Goal: Task Accomplishment & Management: Use online tool/utility

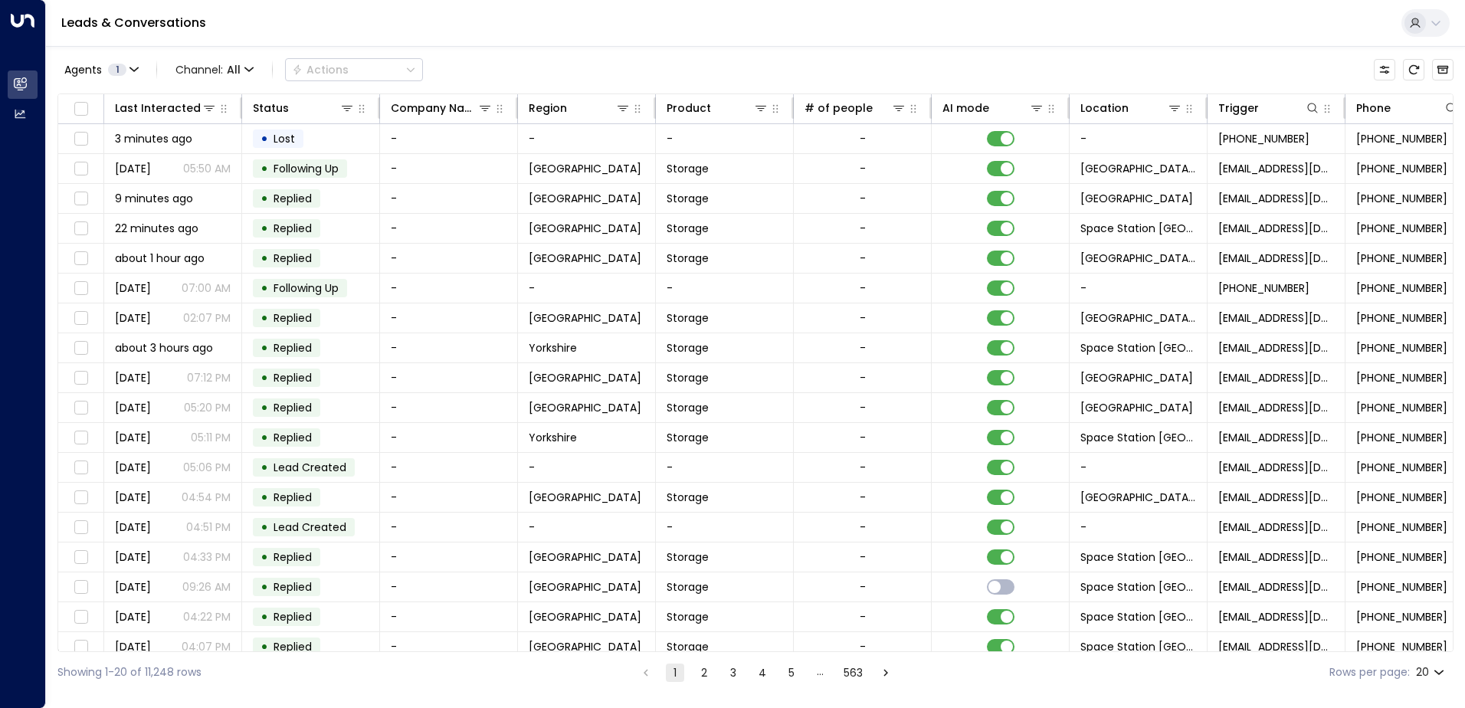
scroll to position [0, 313]
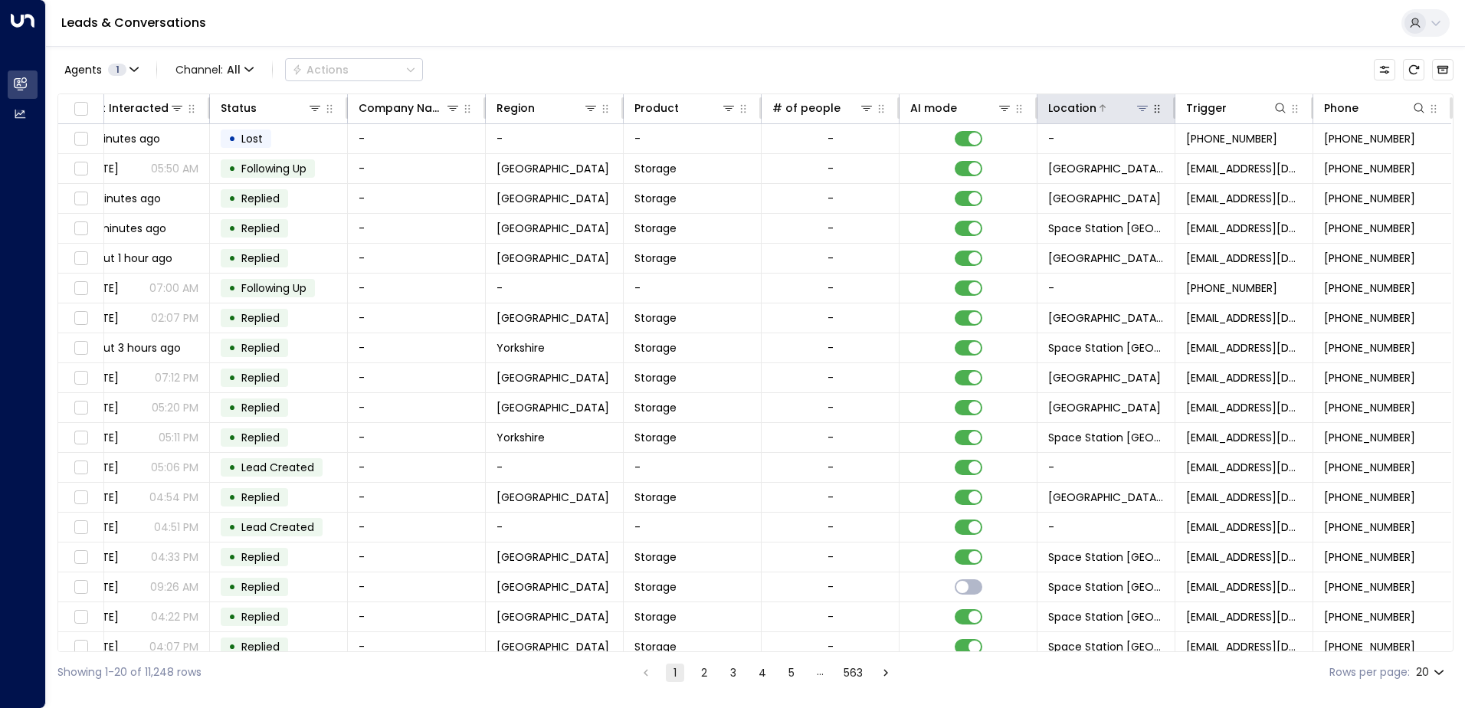
click at [1137, 107] on icon at bounding box center [1142, 108] width 11 height 5
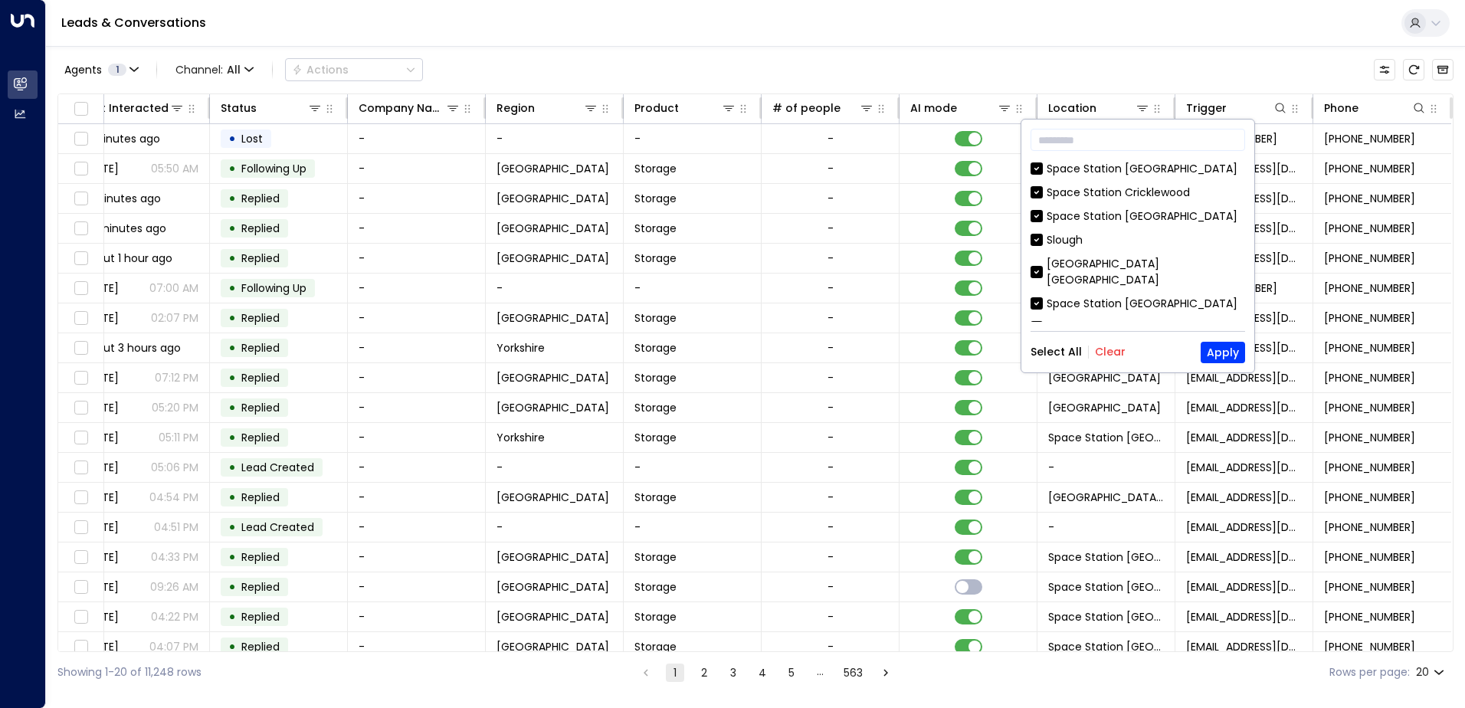
click at [1105, 354] on button "Clear" at bounding box center [1110, 352] width 31 height 12
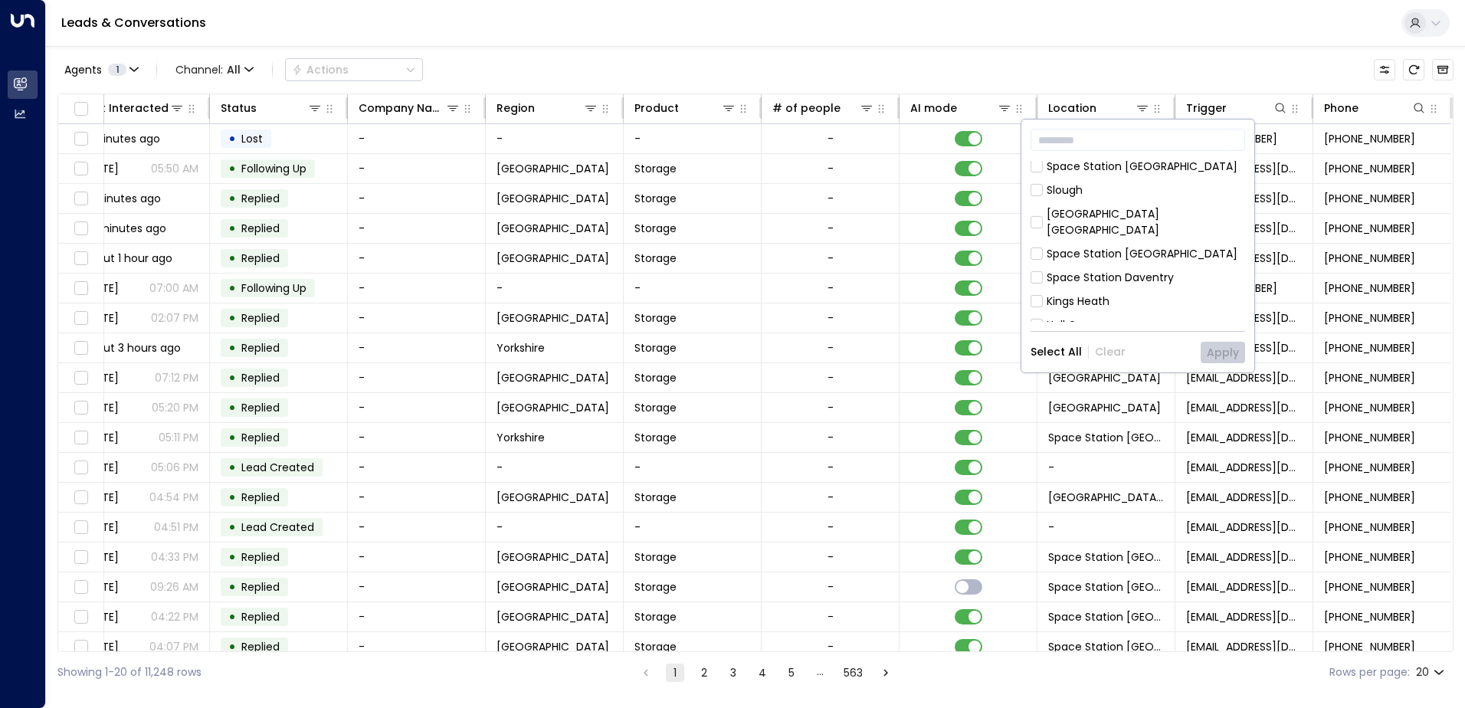
scroll to position [77, 0]
click at [1223, 353] on button "Apply" at bounding box center [1223, 352] width 44 height 21
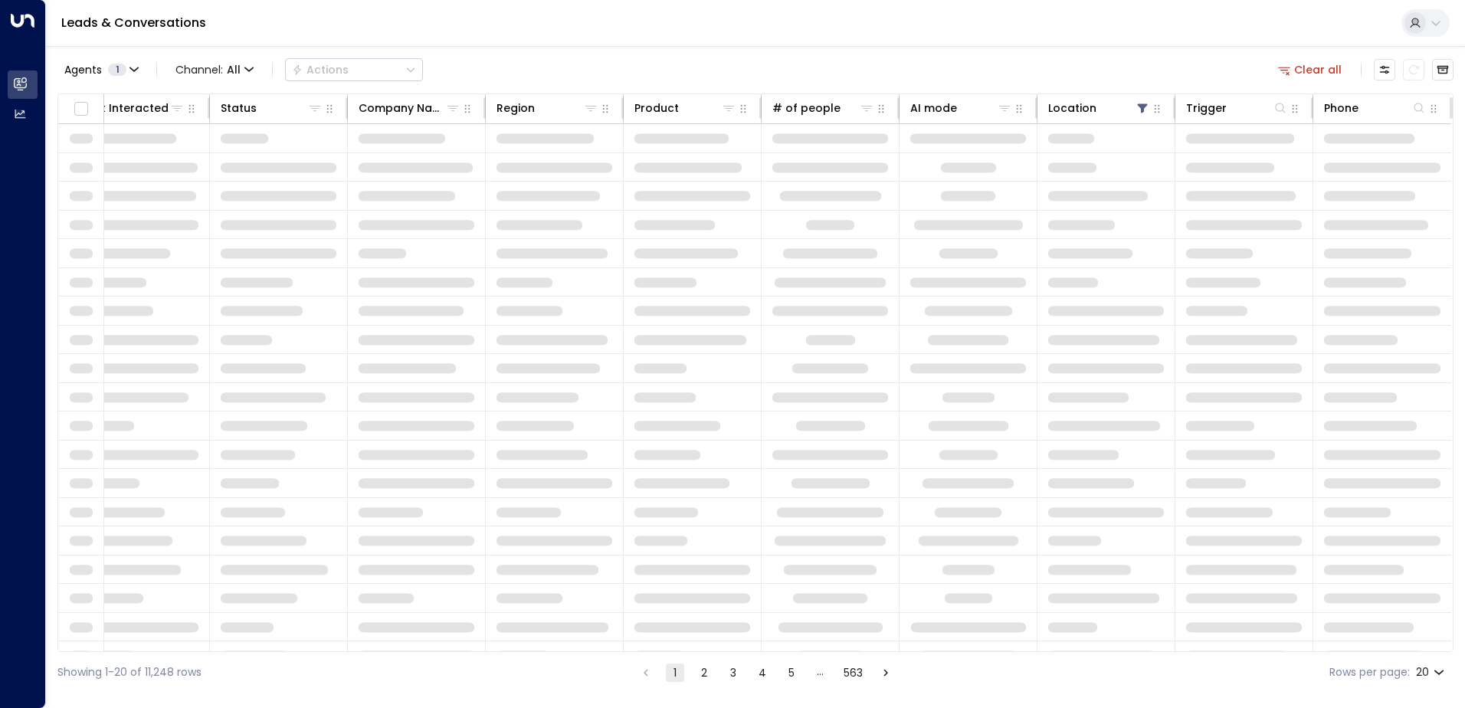
scroll to position [0, 308]
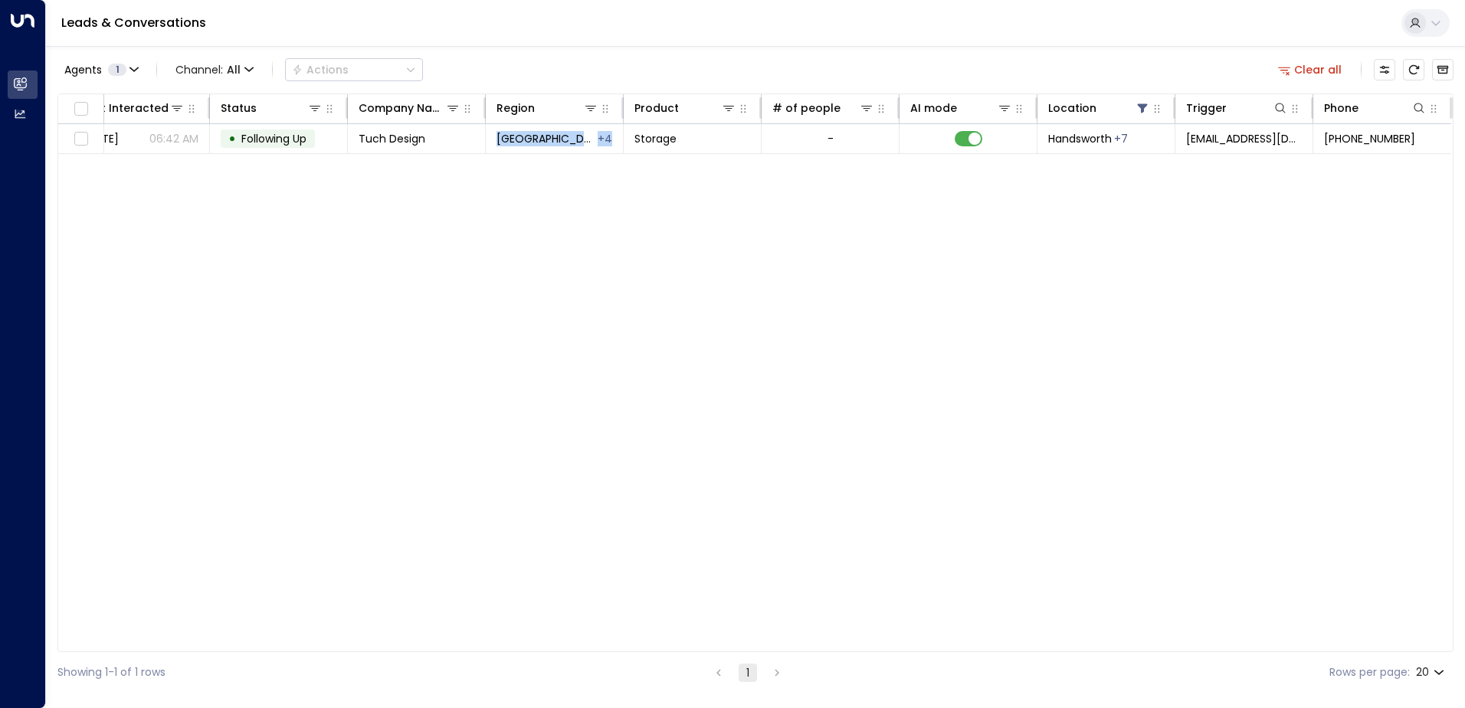
drag, startPoint x: 603, startPoint y: 651, endPoint x: 434, endPoint y: 651, distance: 169.4
click at [434, 651] on div "Lead Name Lead Email Last Interacted Status Company Name Region Product # of pe…" at bounding box center [755, 373] width 1396 height 559
drag, startPoint x: 434, startPoint y: 651, endPoint x: 301, endPoint y: 460, distance: 232.4
click at [301, 460] on div "Lead Name Lead Email Last Interacted Status Company Name Region Product # of pe…" at bounding box center [755, 373] width 1396 height 559
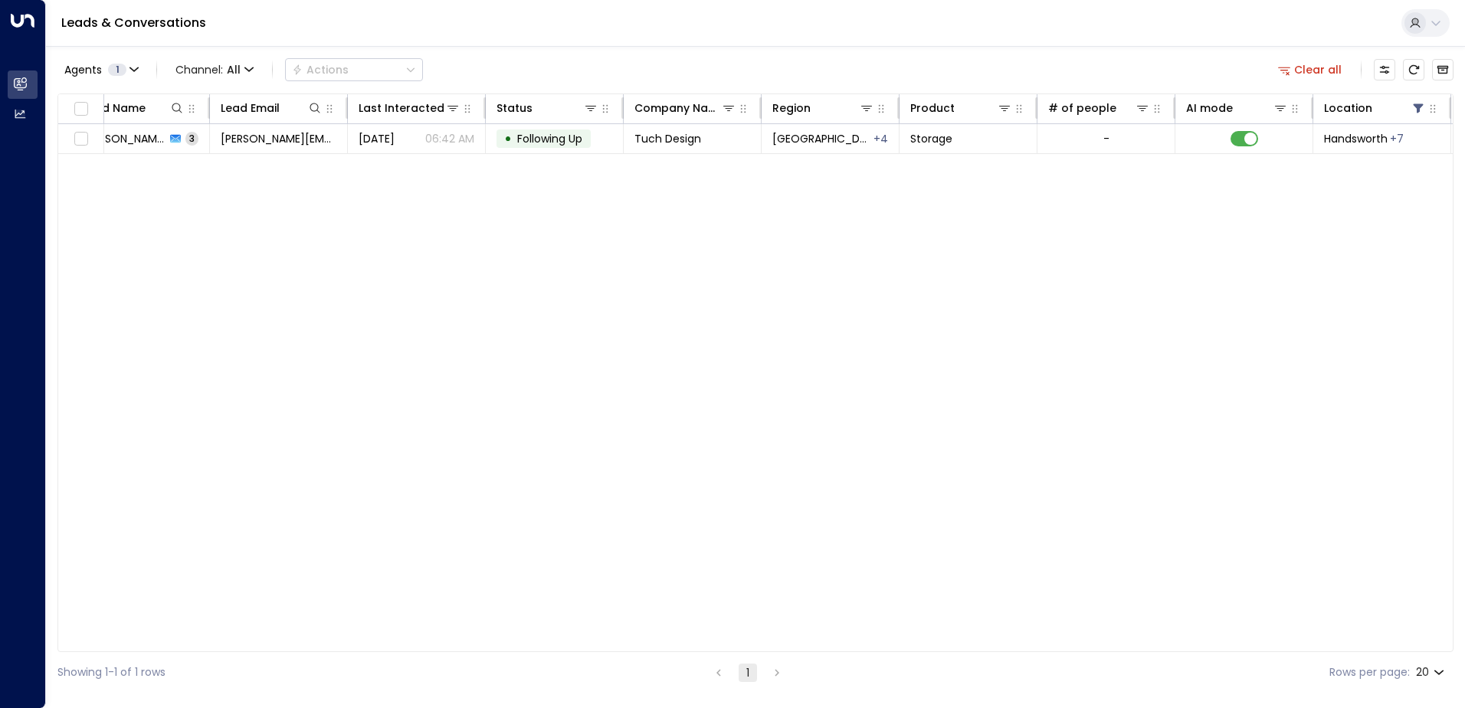
scroll to position [0, 0]
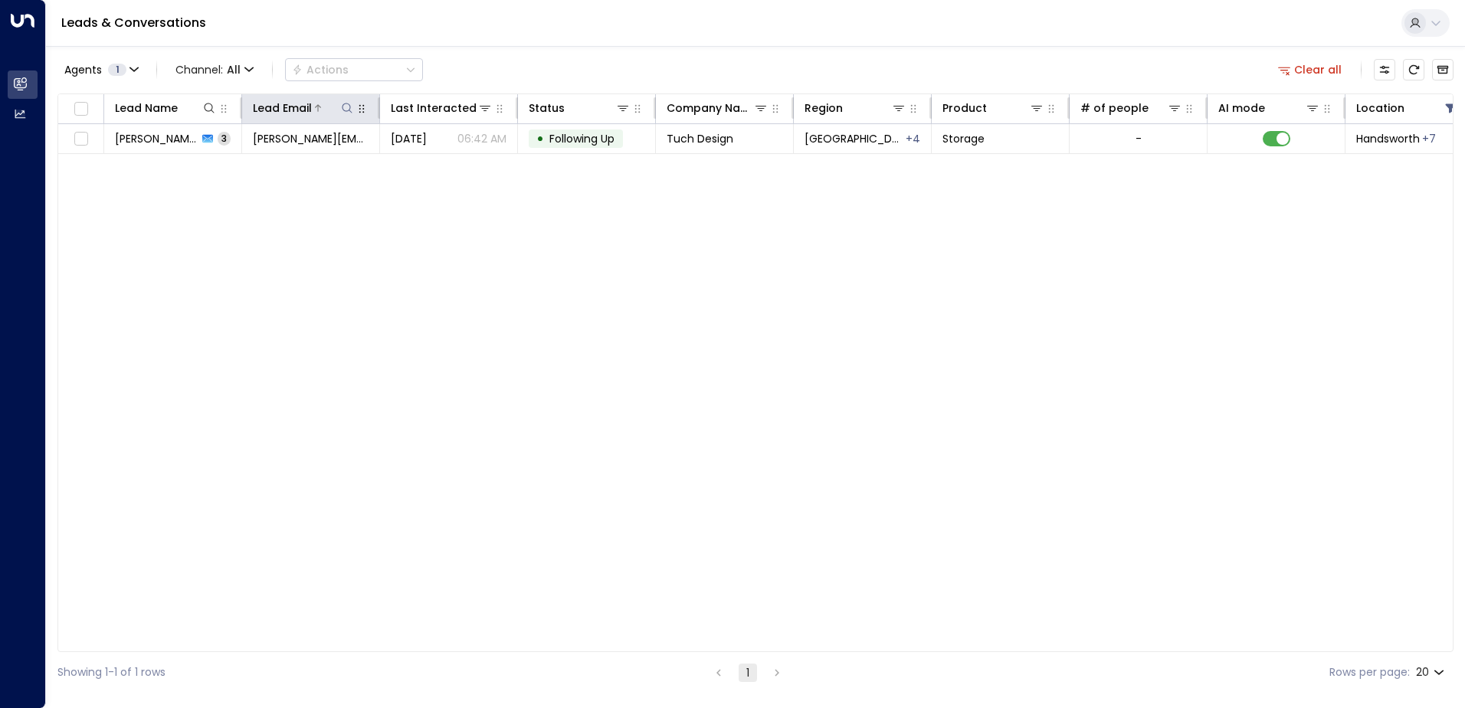
click at [344, 103] on icon at bounding box center [347, 108] width 12 height 12
drag, startPoint x: 865, startPoint y: 651, endPoint x: 1101, endPoint y: 650, distance: 235.3
click at [1101, 650] on div "Lead Name Lead Email Last Interacted Status Company Name Region Product # of pe…" at bounding box center [755, 373] width 1396 height 559
drag, startPoint x: 1101, startPoint y: 650, endPoint x: 1040, endPoint y: 653, distance: 60.6
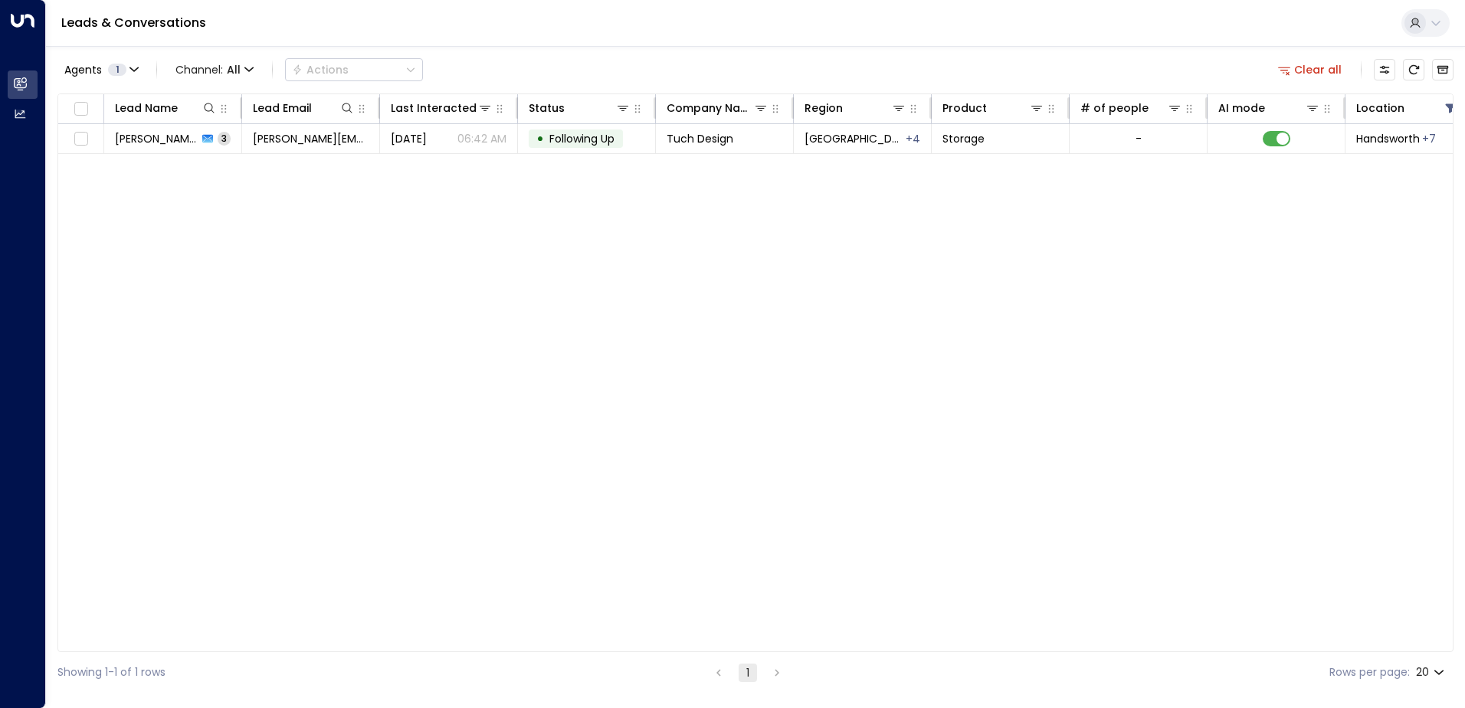
click at [1040, 653] on div "Showing 1-1 of 1 rows 1 Rows per page: 20 **" at bounding box center [755, 672] width 1396 height 41
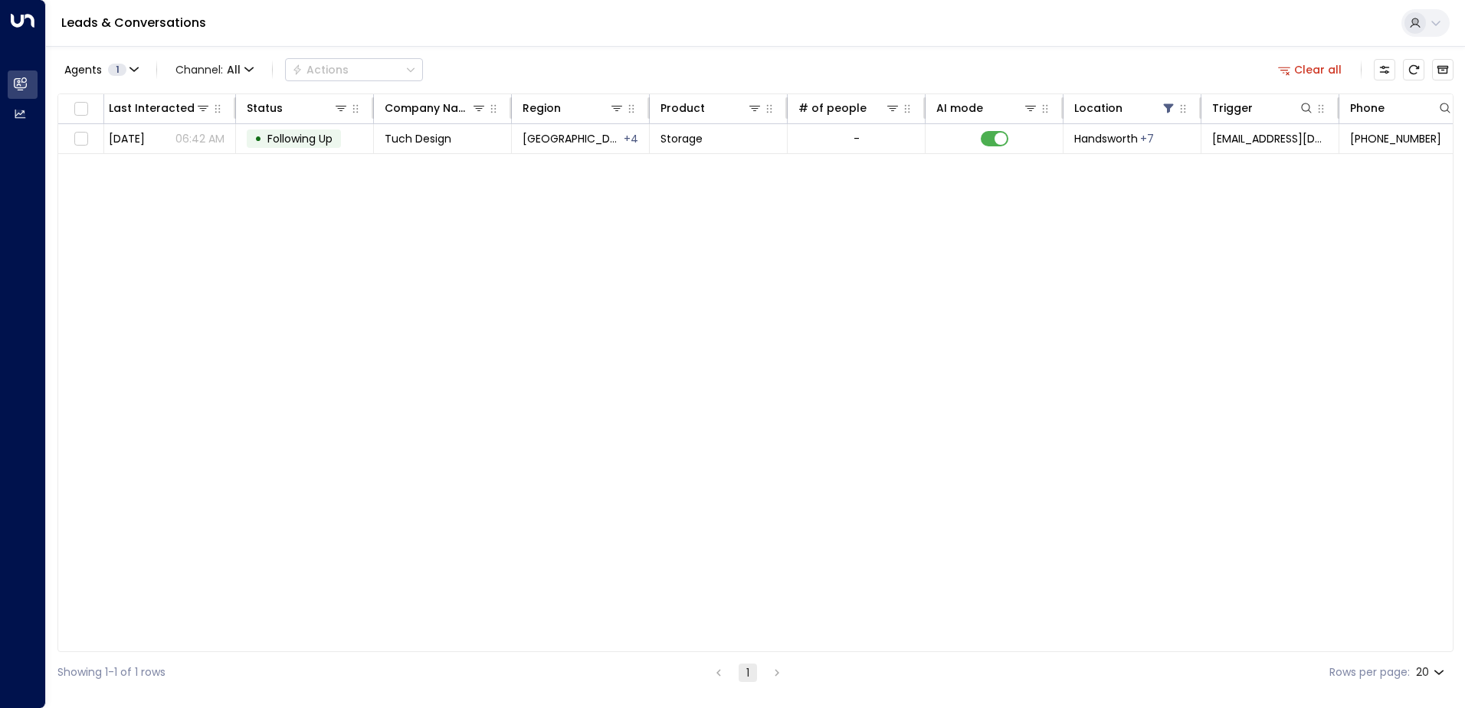
scroll to position [0, 308]
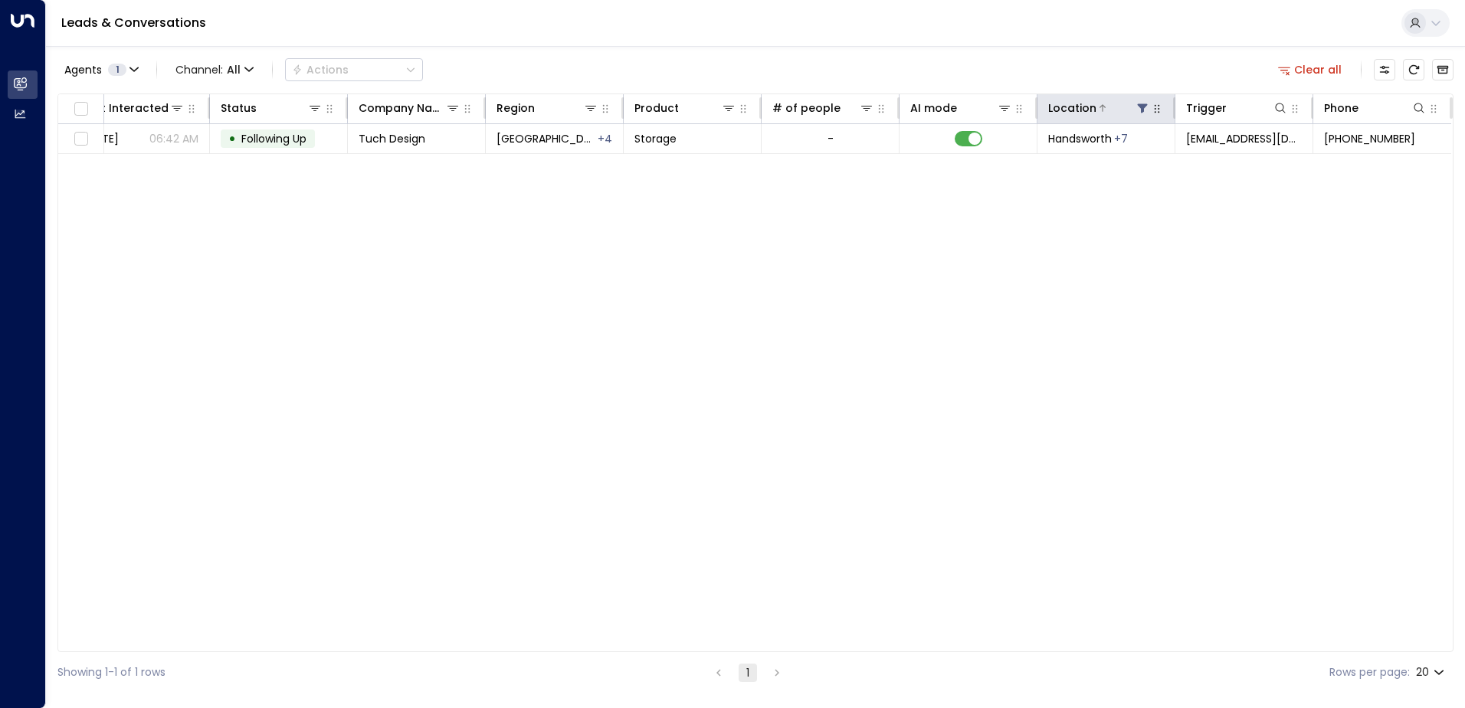
click at [1143, 107] on icon at bounding box center [1143, 108] width 10 height 9
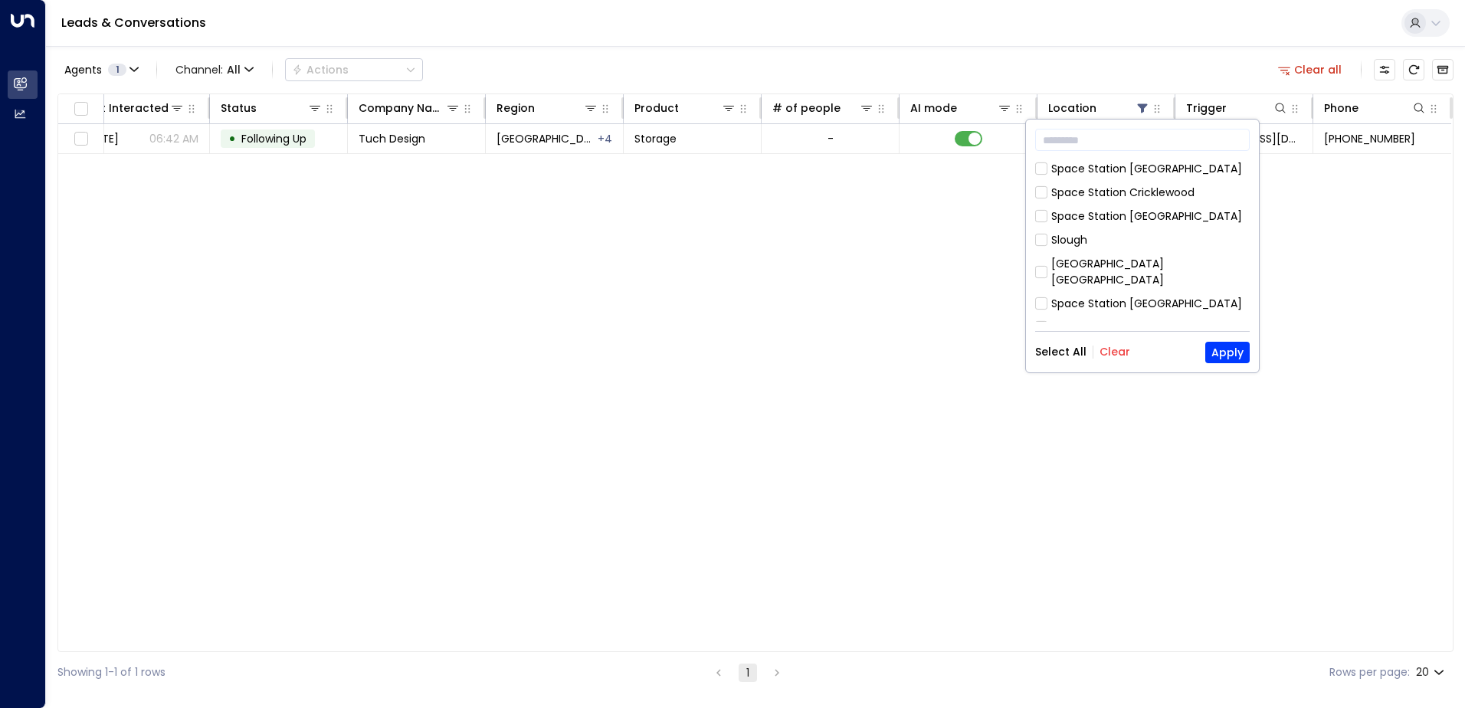
click at [1111, 356] on button "Clear" at bounding box center [1115, 352] width 31 height 12
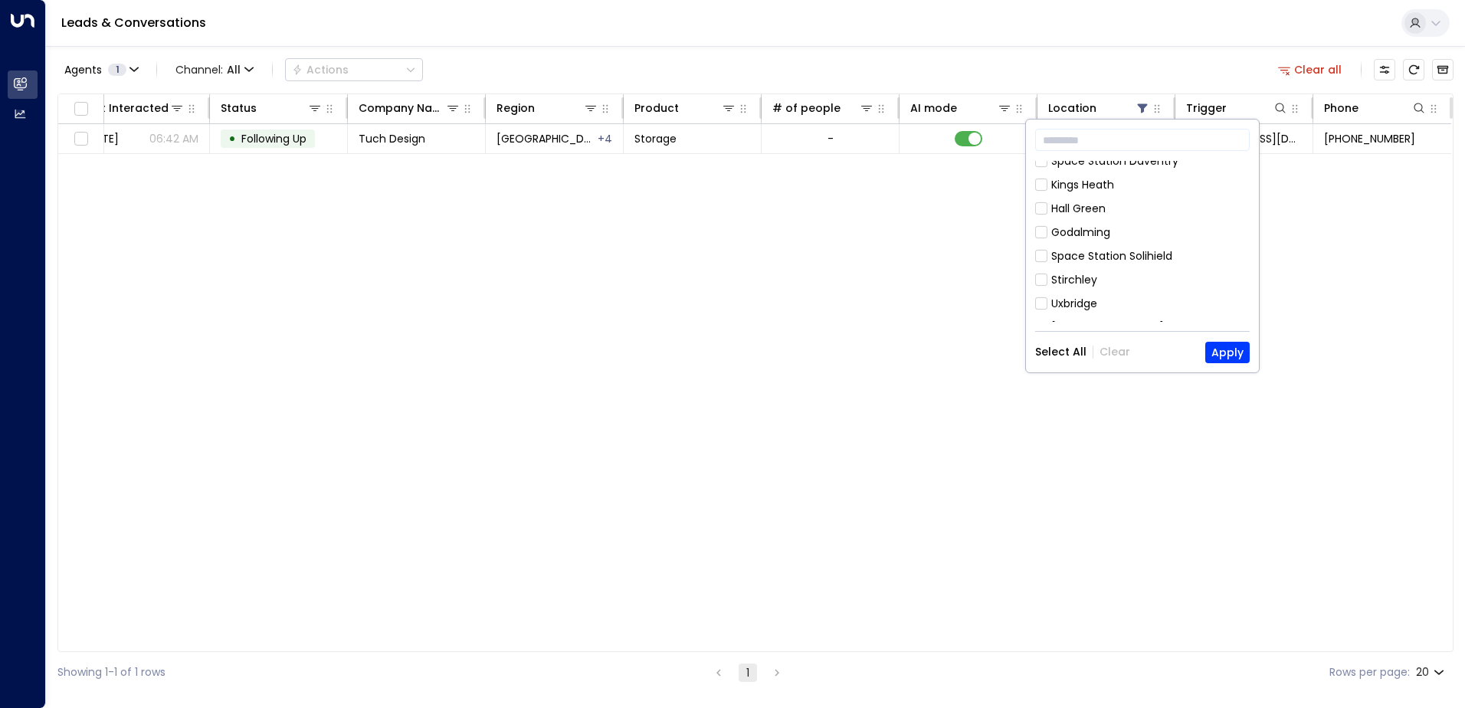
scroll to position [162, 0]
click at [1232, 356] on button "Apply" at bounding box center [1228, 352] width 44 height 21
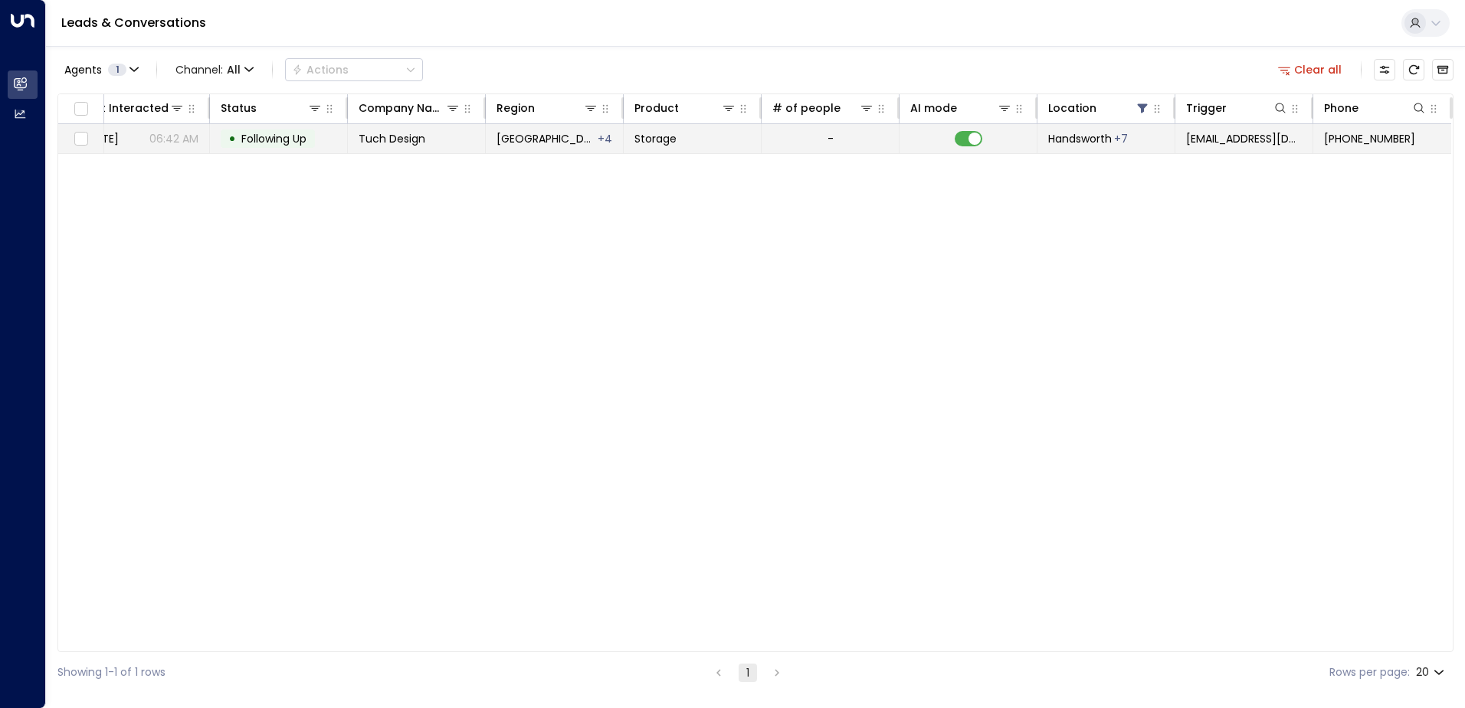
click at [1104, 136] on span "Handsworth" at bounding box center [1081, 138] width 64 height 15
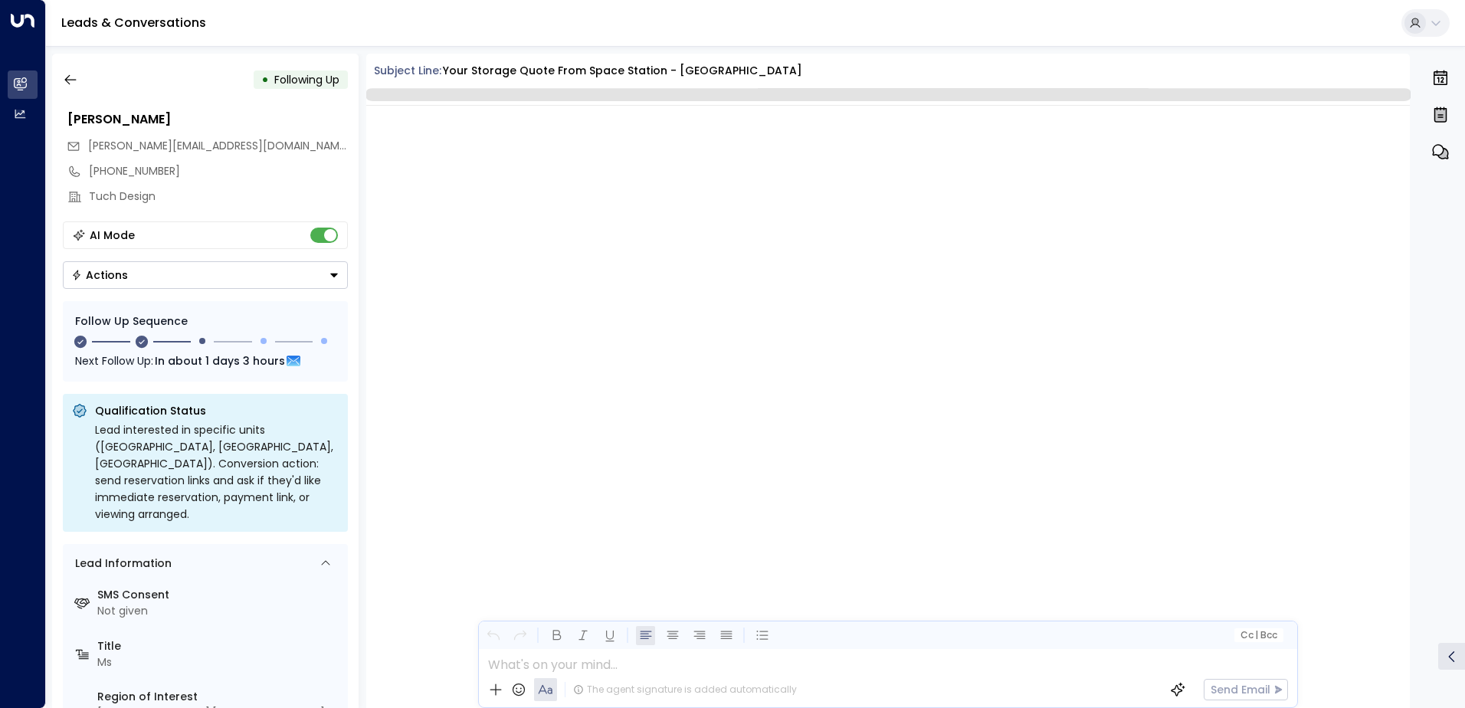
scroll to position [1361, 0]
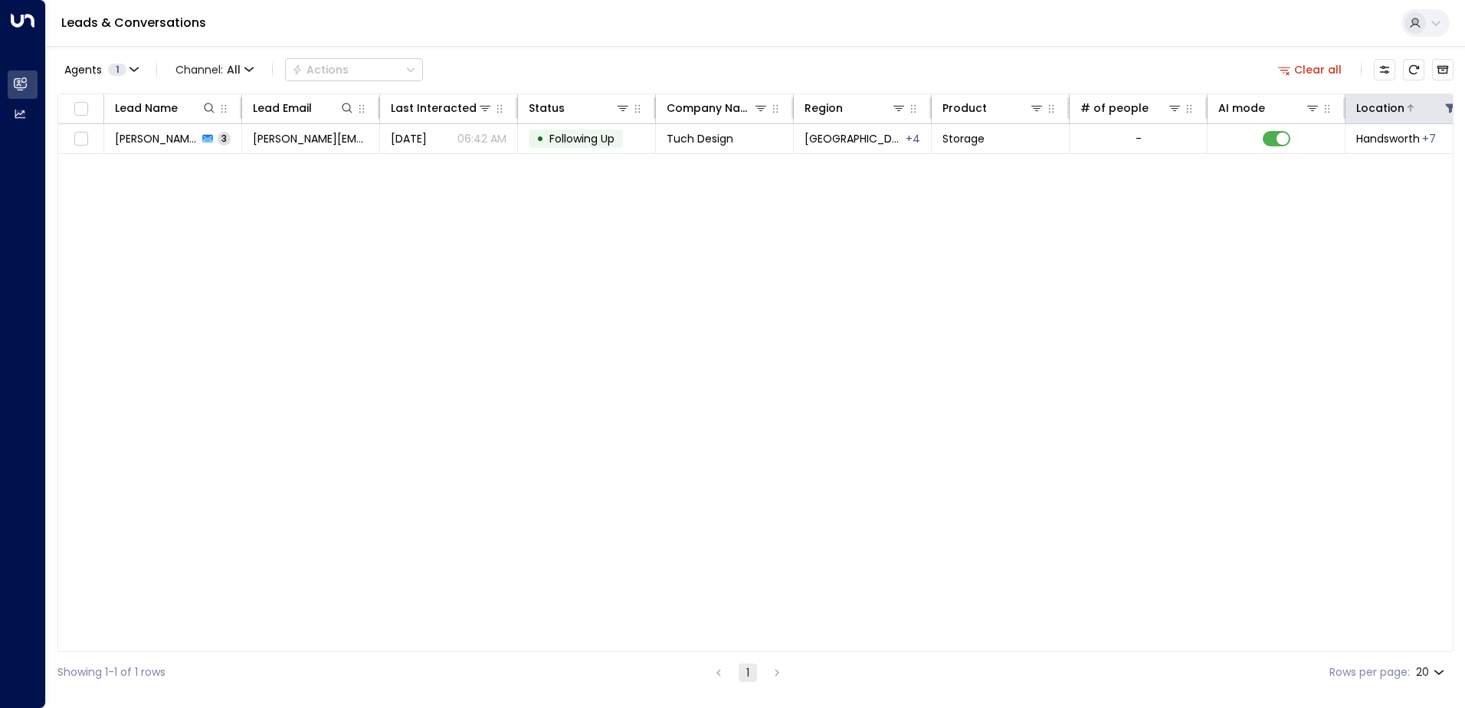
click at [1451, 107] on icon at bounding box center [1451, 108] width 10 height 9
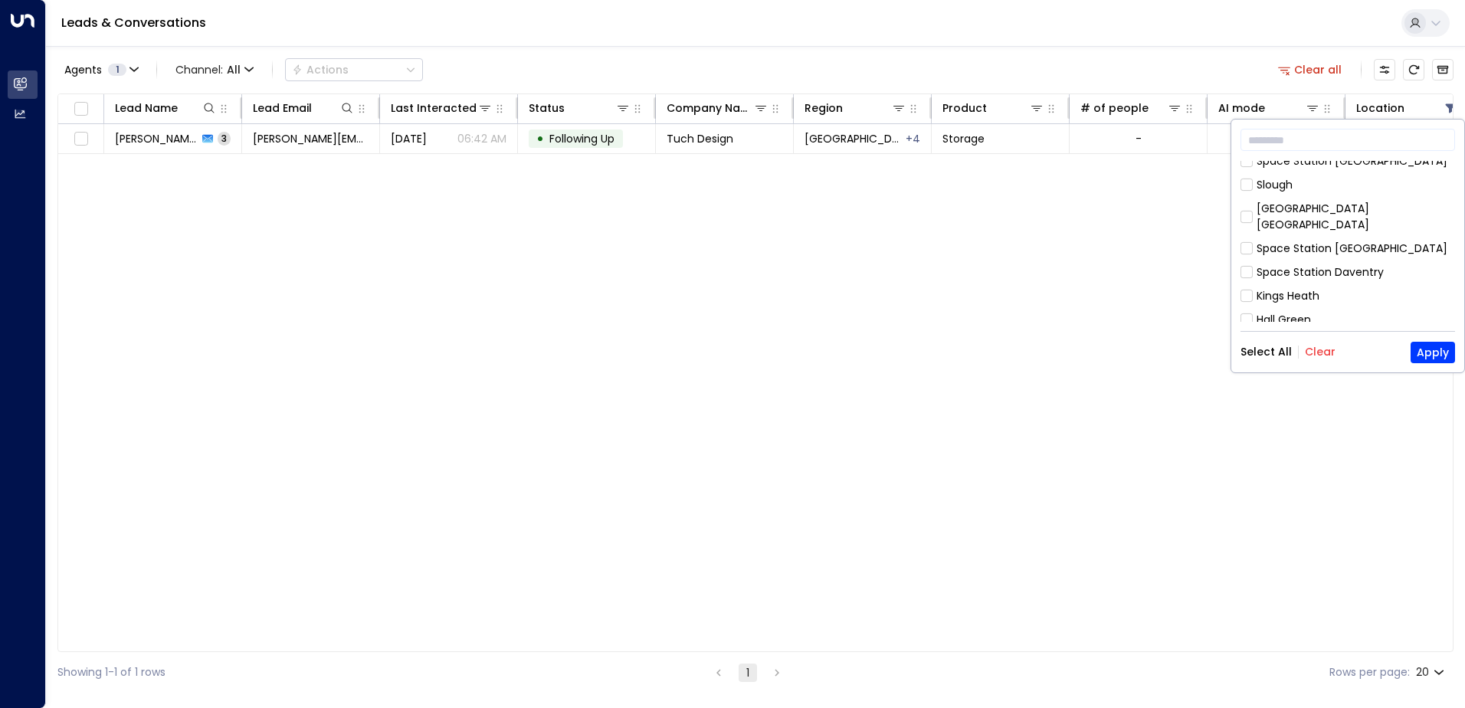
scroll to position [92, 0]
click at [1269, 354] on button "Select All" at bounding box center [1266, 352] width 51 height 12
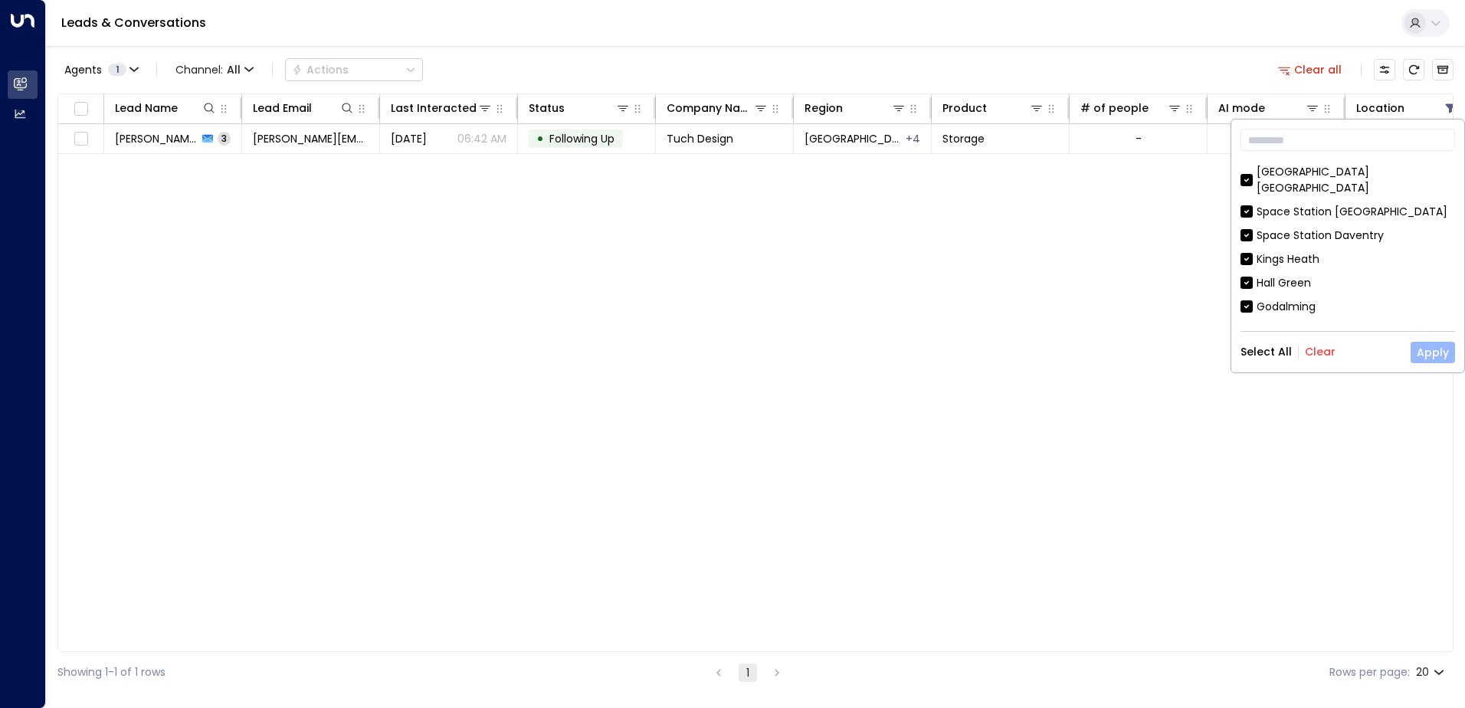
click at [1428, 348] on button "Apply" at bounding box center [1433, 352] width 44 height 21
